Goal: Transaction & Acquisition: Purchase product/service

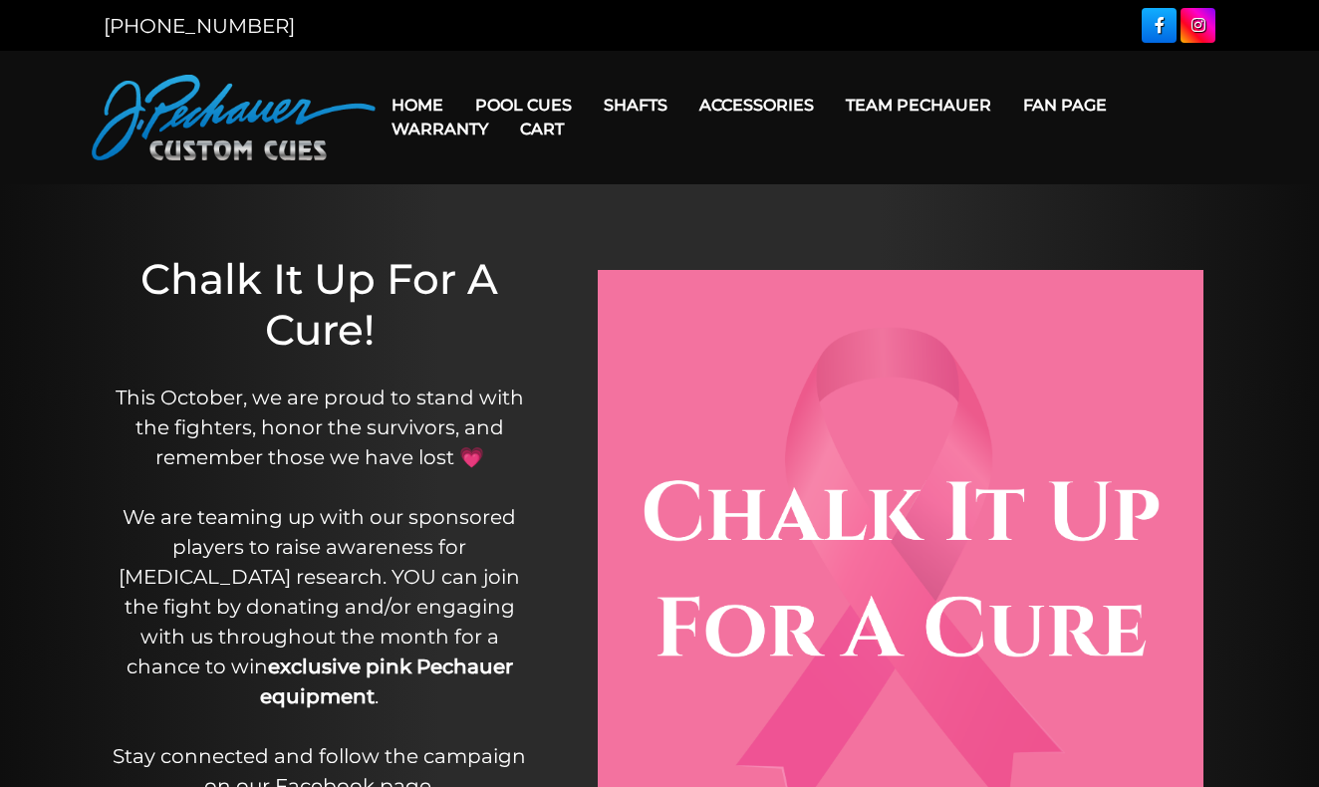
click at [537, 104] on link "Cart" at bounding box center [542, 129] width 76 height 51
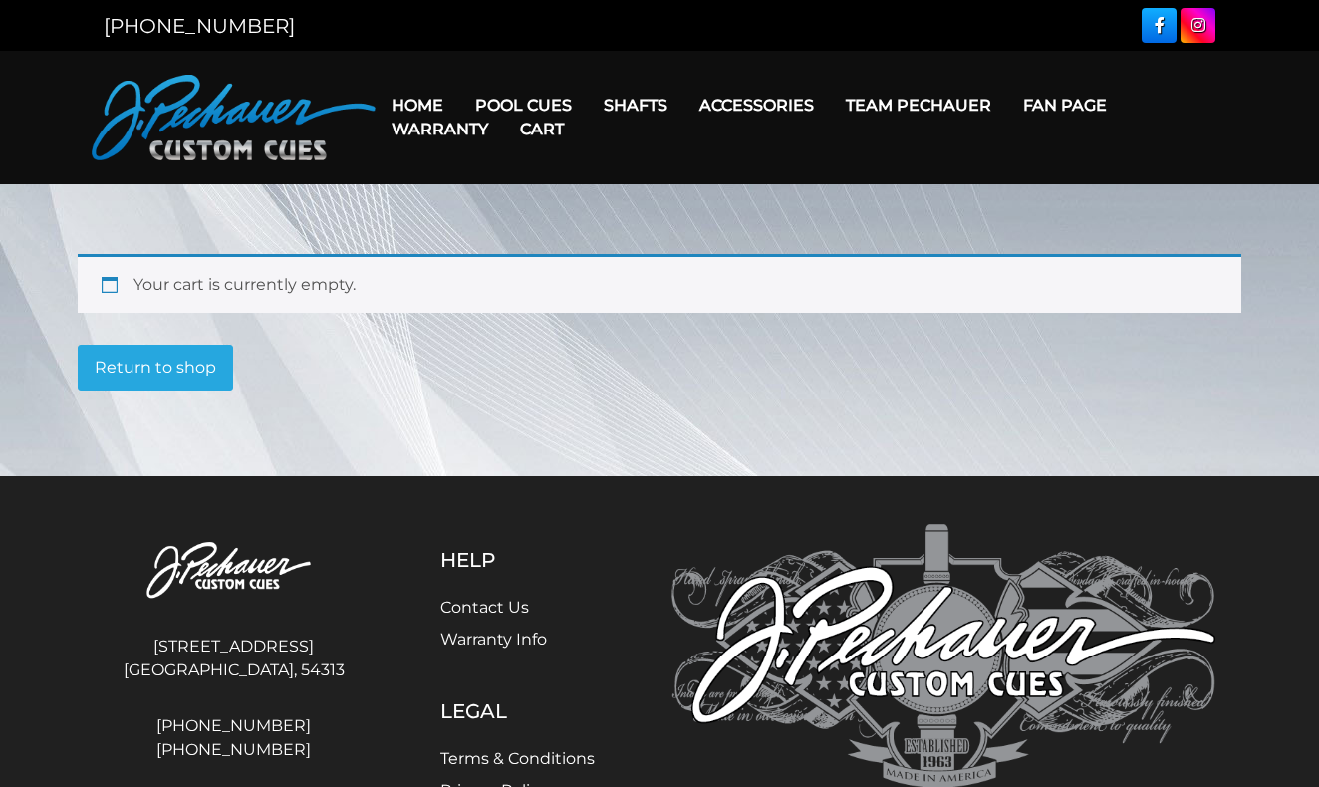
click at [299, 151] on img at bounding box center [234, 118] width 284 height 86
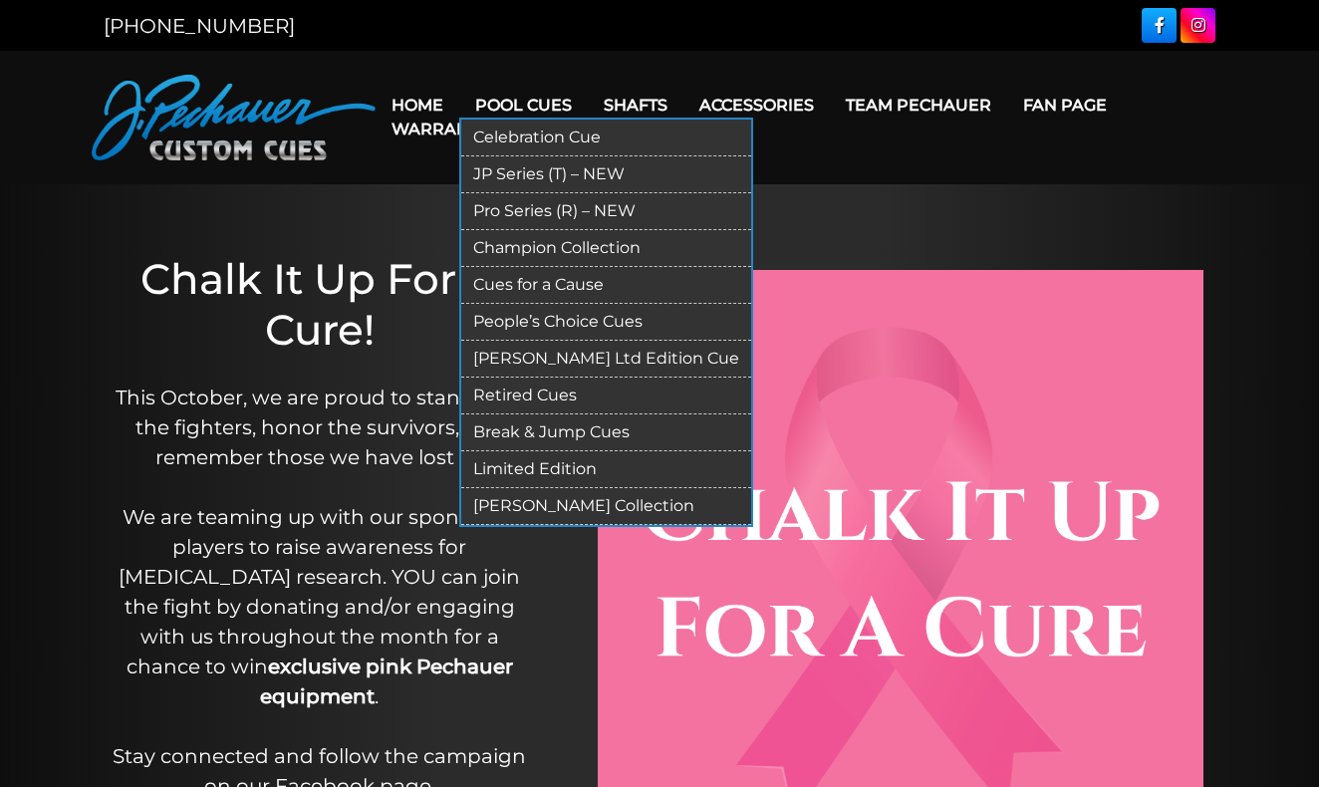
click at [488, 96] on link "Pool Cues" at bounding box center [523, 105] width 129 height 51
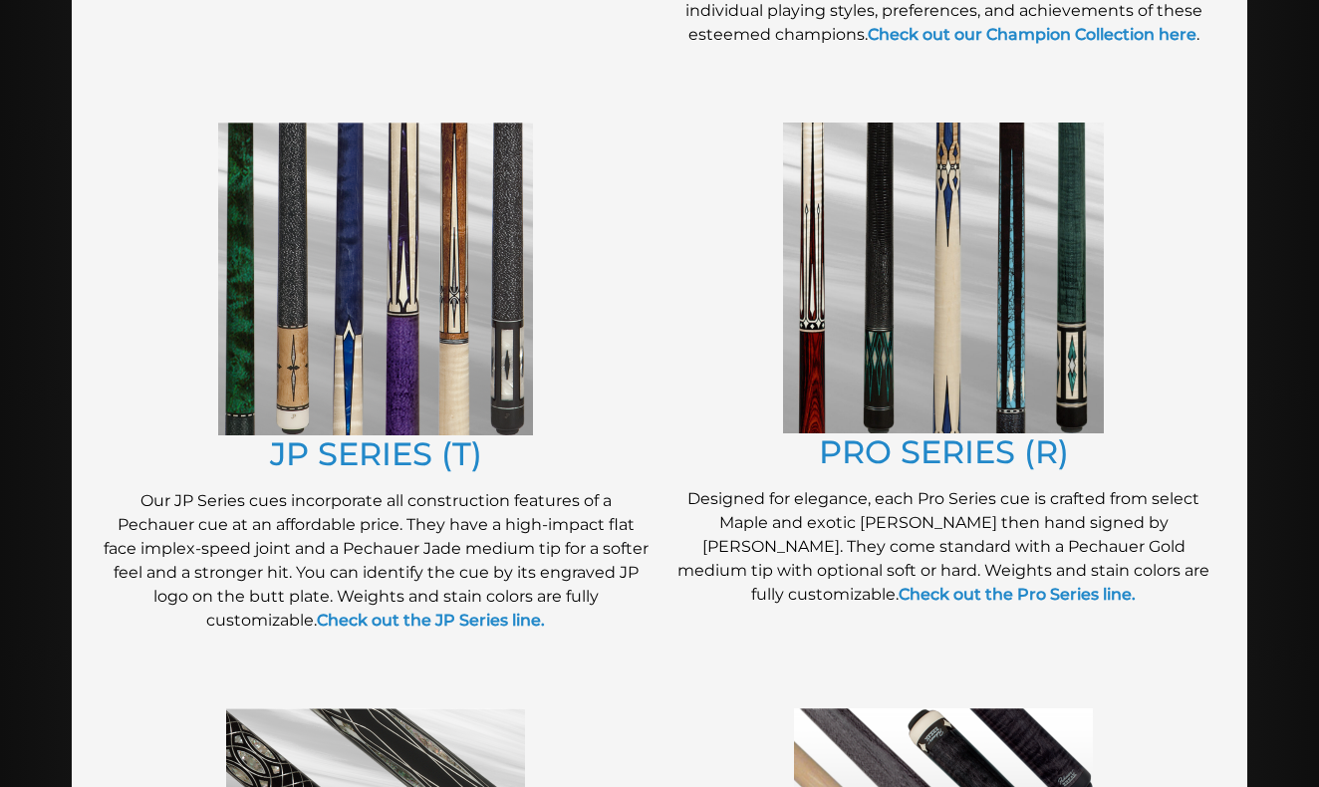
scroll to position [946, 0]
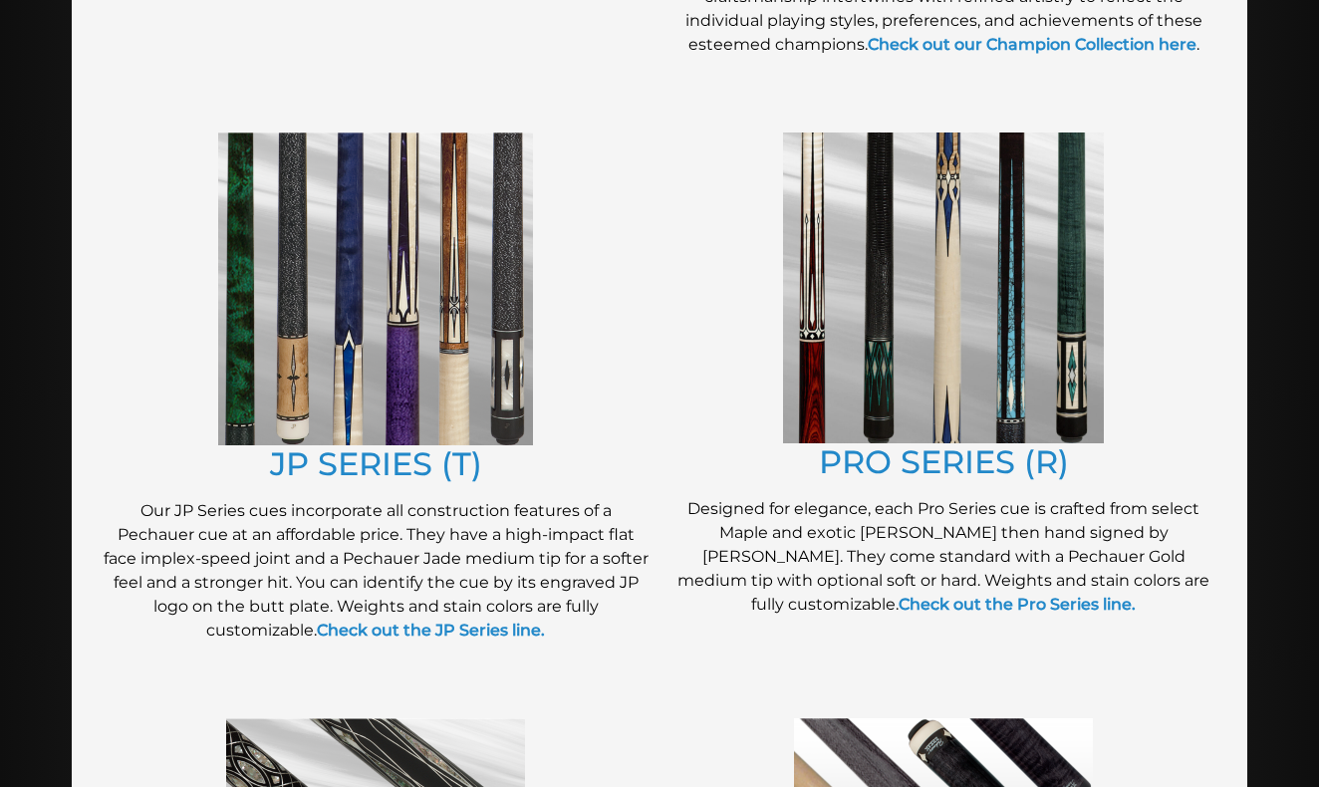
click at [944, 355] on img at bounding box center [943, 288] width 321 height 311
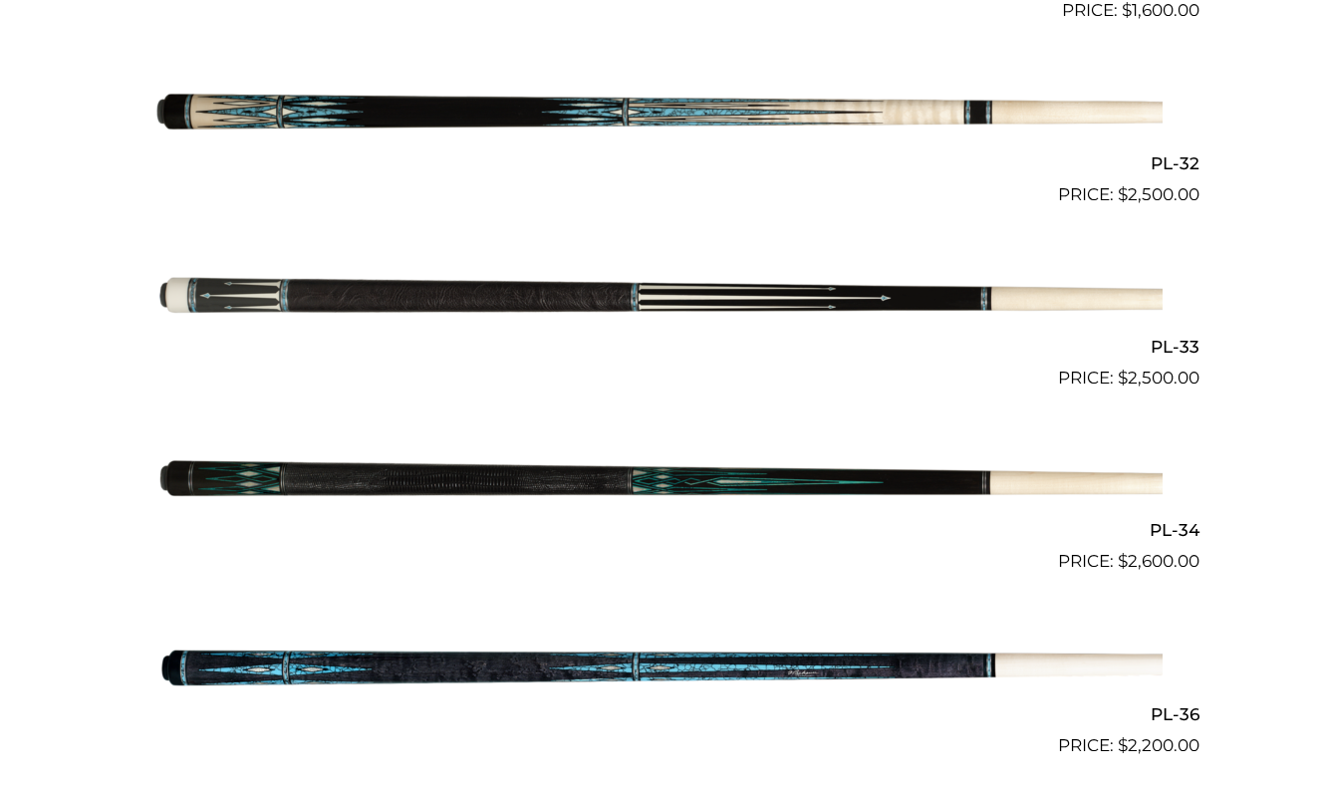
scroll to position [4823, 0]
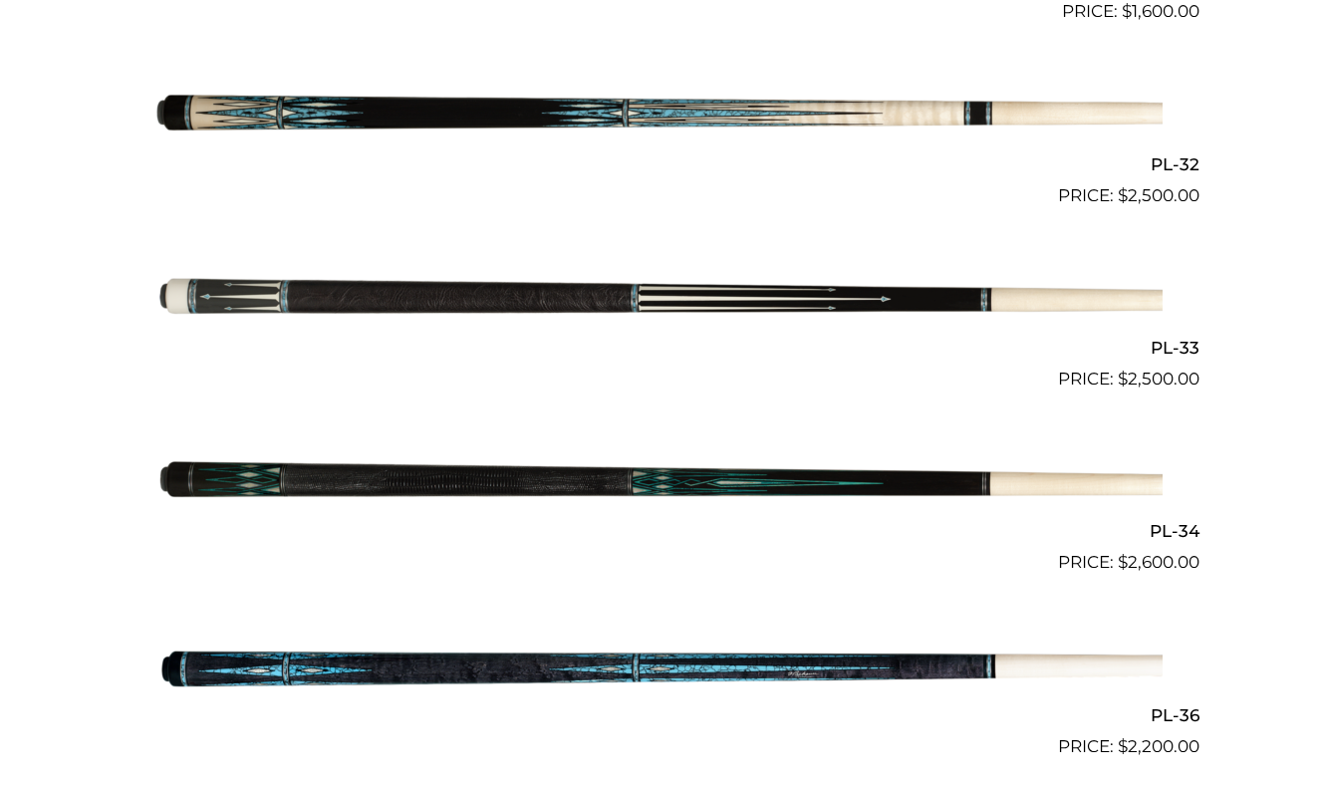
click at [842, 459] on img at bounding box center [659, 484] width 1006 height 167
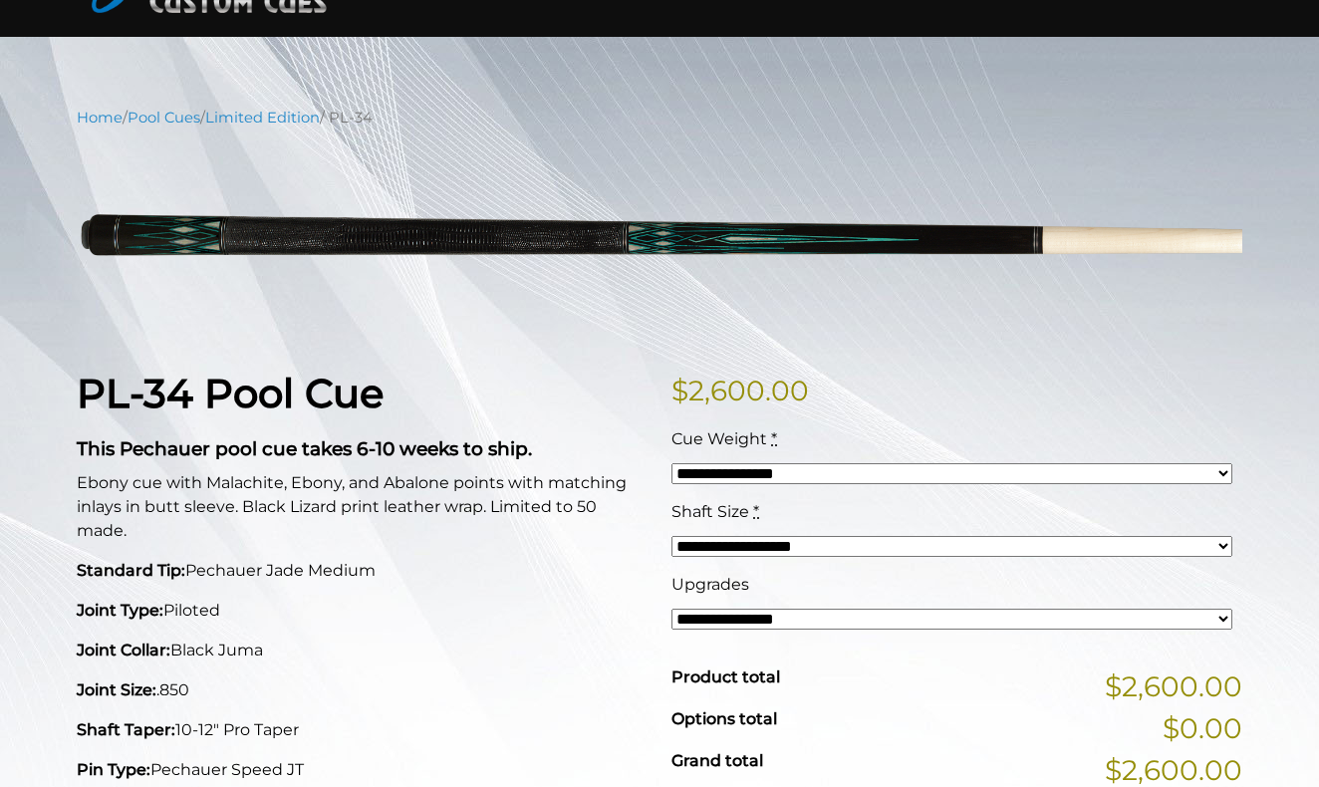
scroll to position [148, 0]
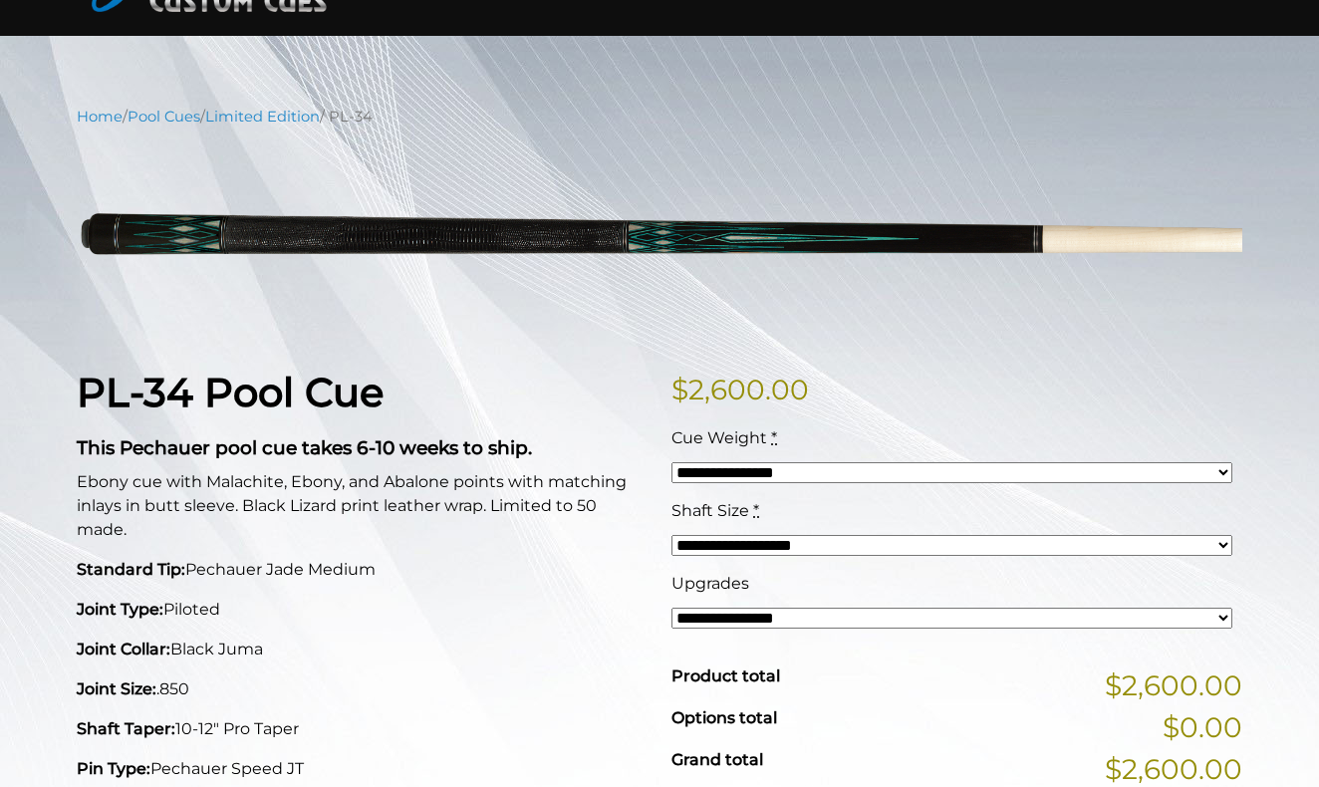
select select "*****"
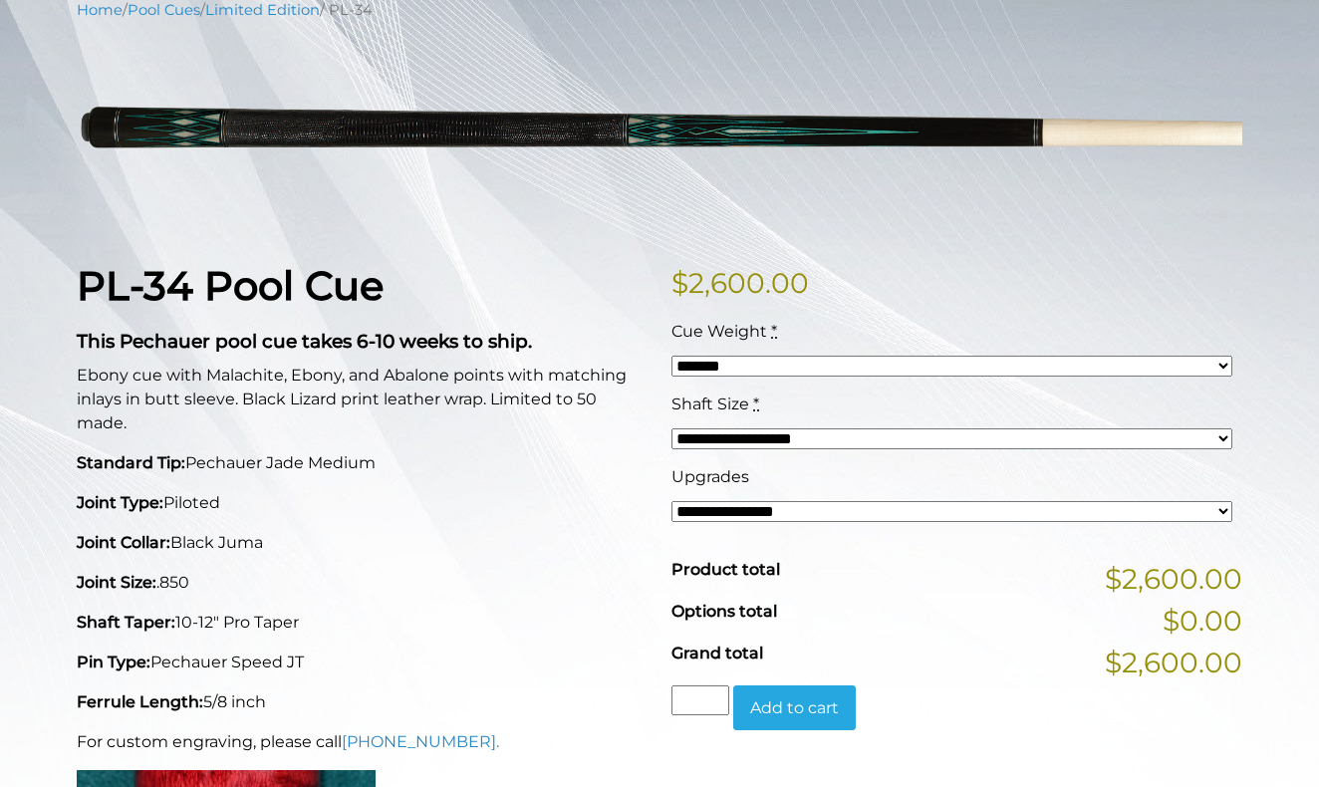
scroll to position [259, 0]
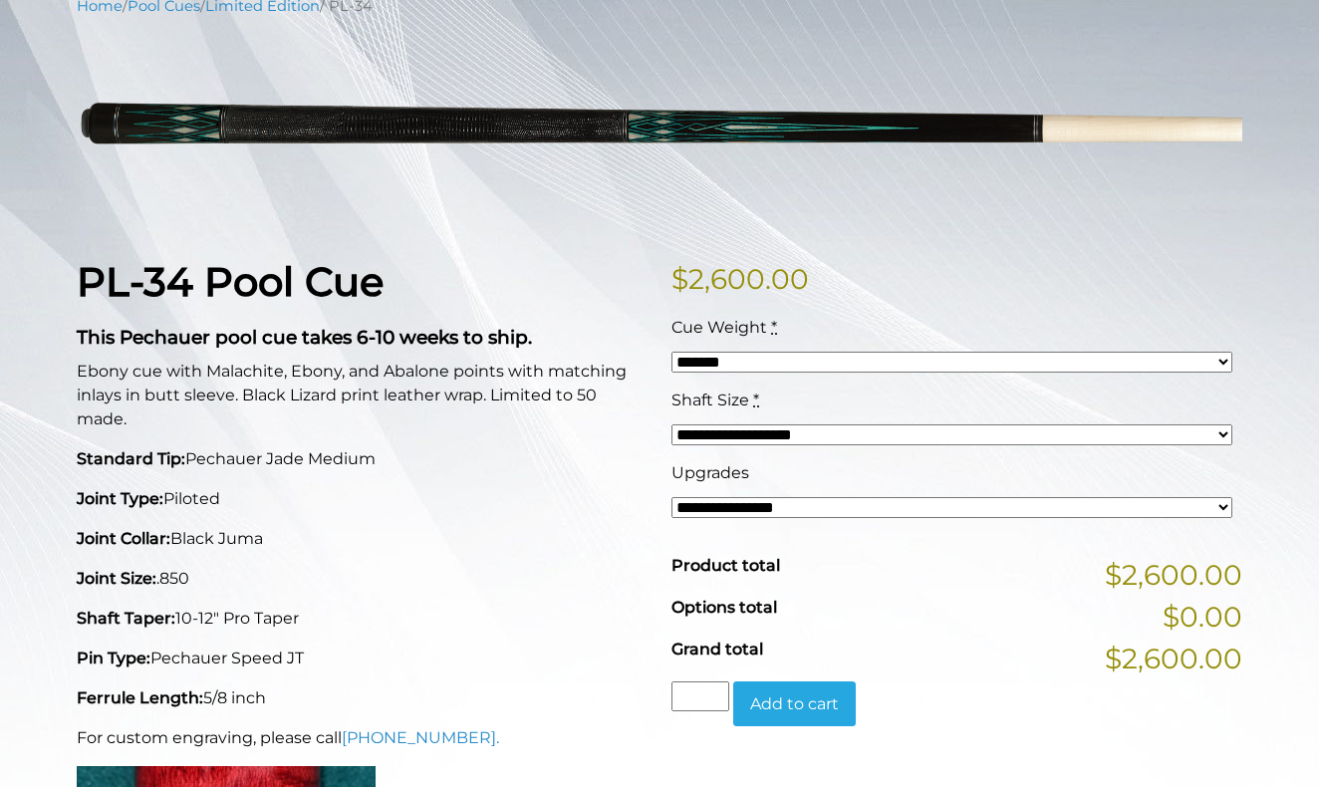
select select "*****"
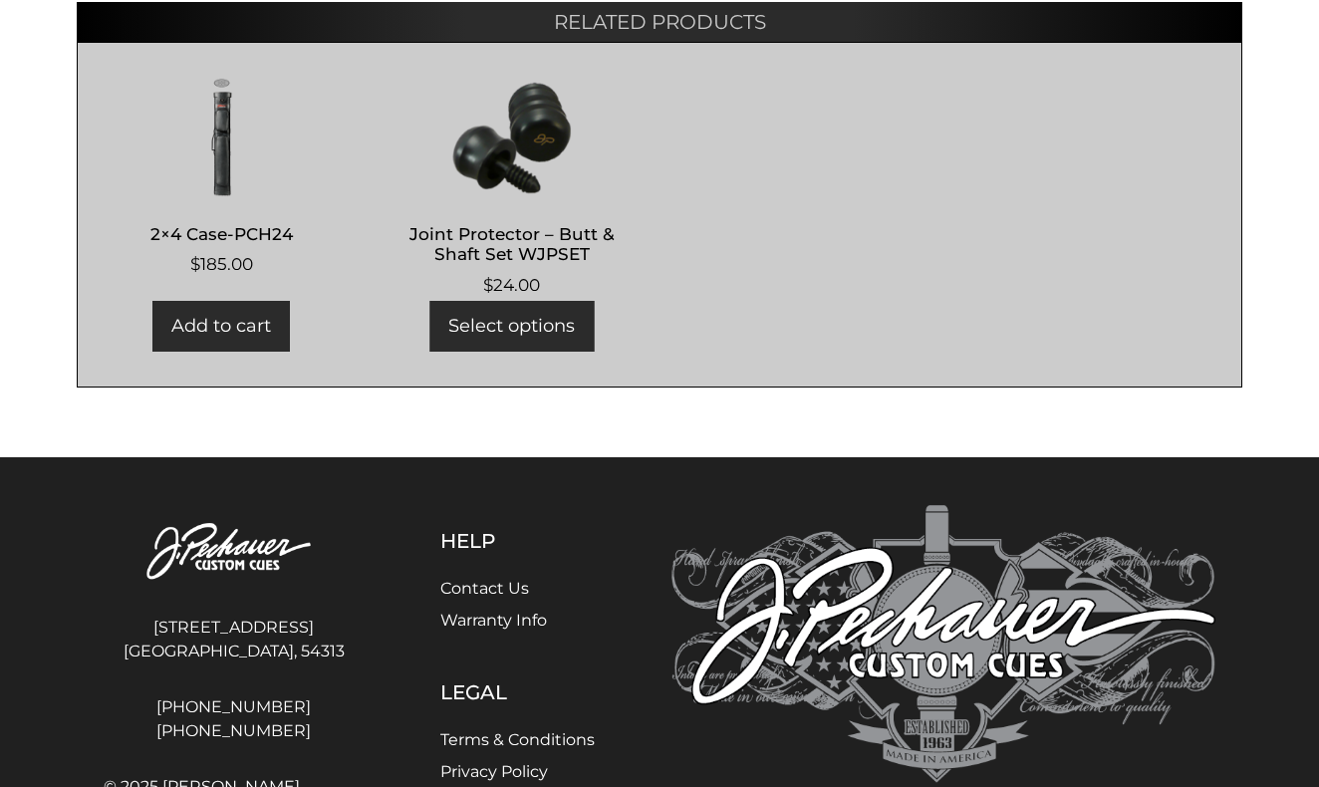
scroll to position [1297, 0]
